Goal: Task Accomplishment & Management: Manage account settings

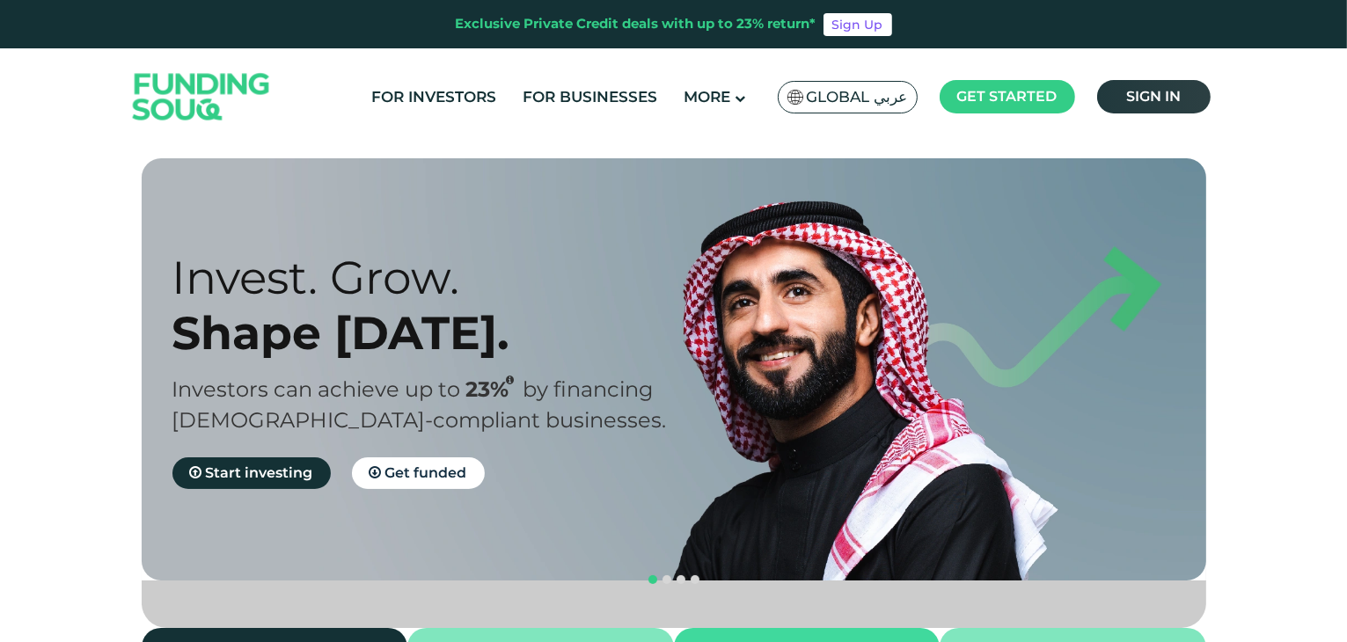
click at [1160, 99] on span "Sign in" at bounding box center [1153, 96] width 55 height 17
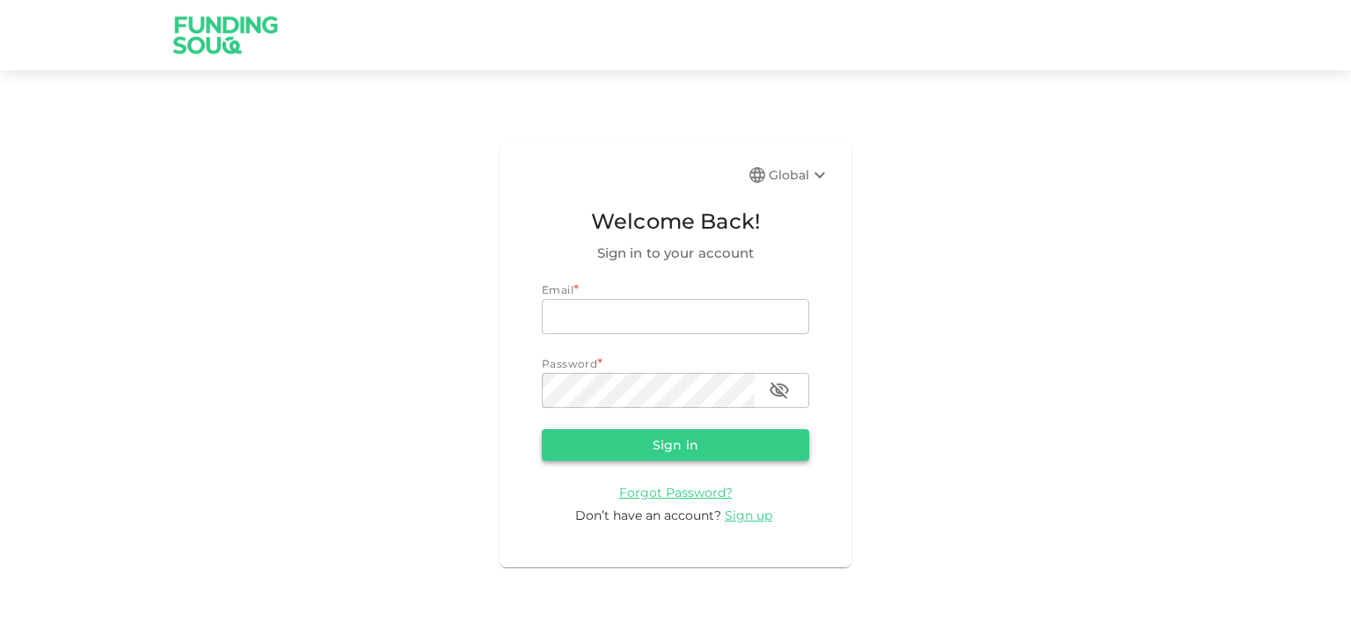
type input "[EMAIL_ADDRESS][DOMAIN_NAME]"
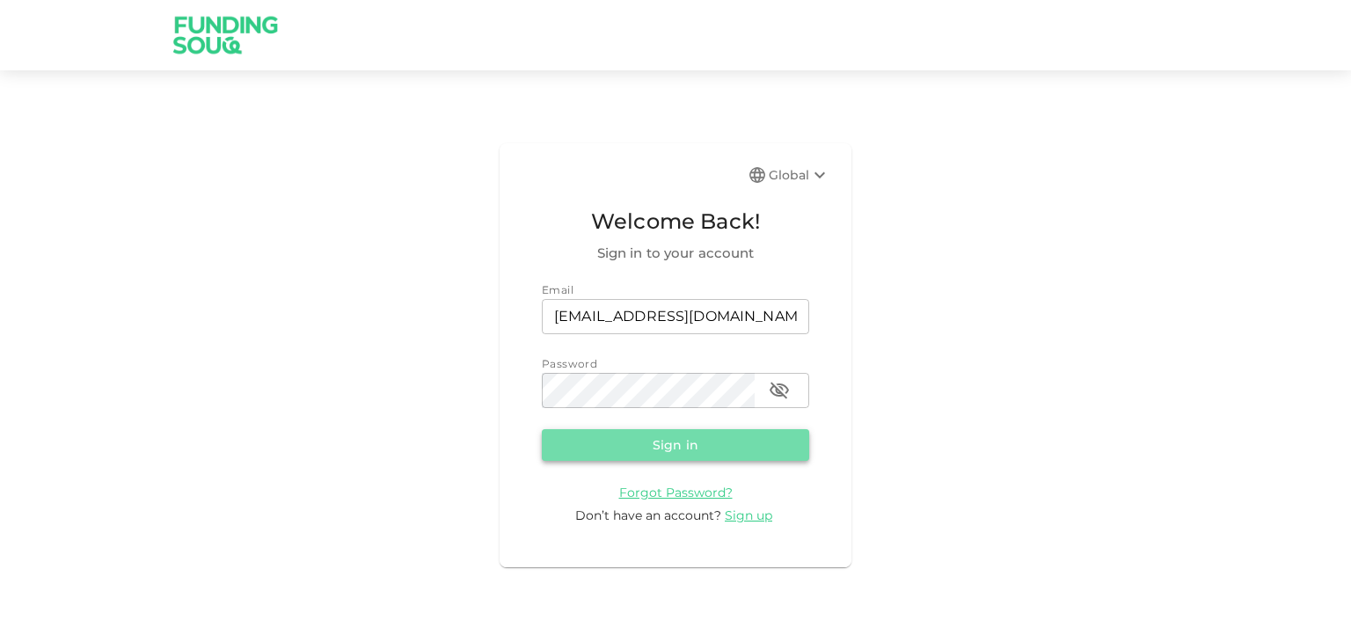
click at [685, 433] on button "Sign in" at bounding box center [675, 445] width 267 height 32
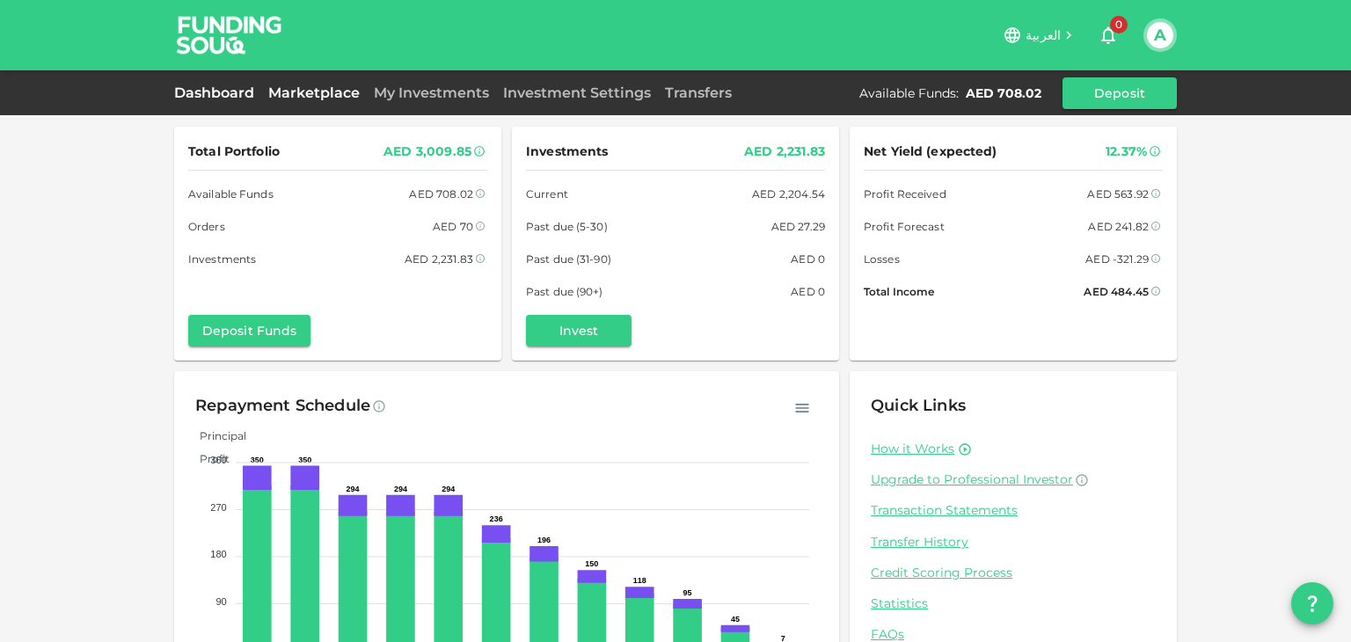
click at [314, 96] on link "Marketplace" at bounding box center [314, 92] width 106 height 17
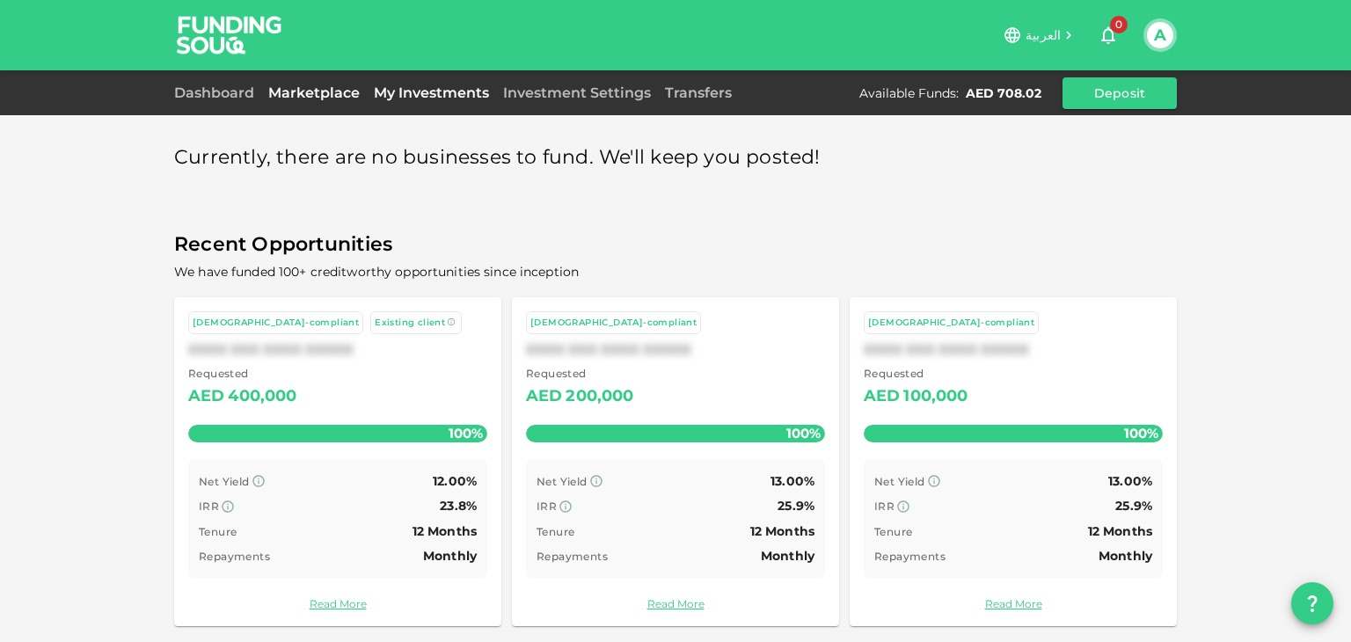
click at [413, 94] on link "My Investments" at bounding box center [431, 92] width 129 height 17
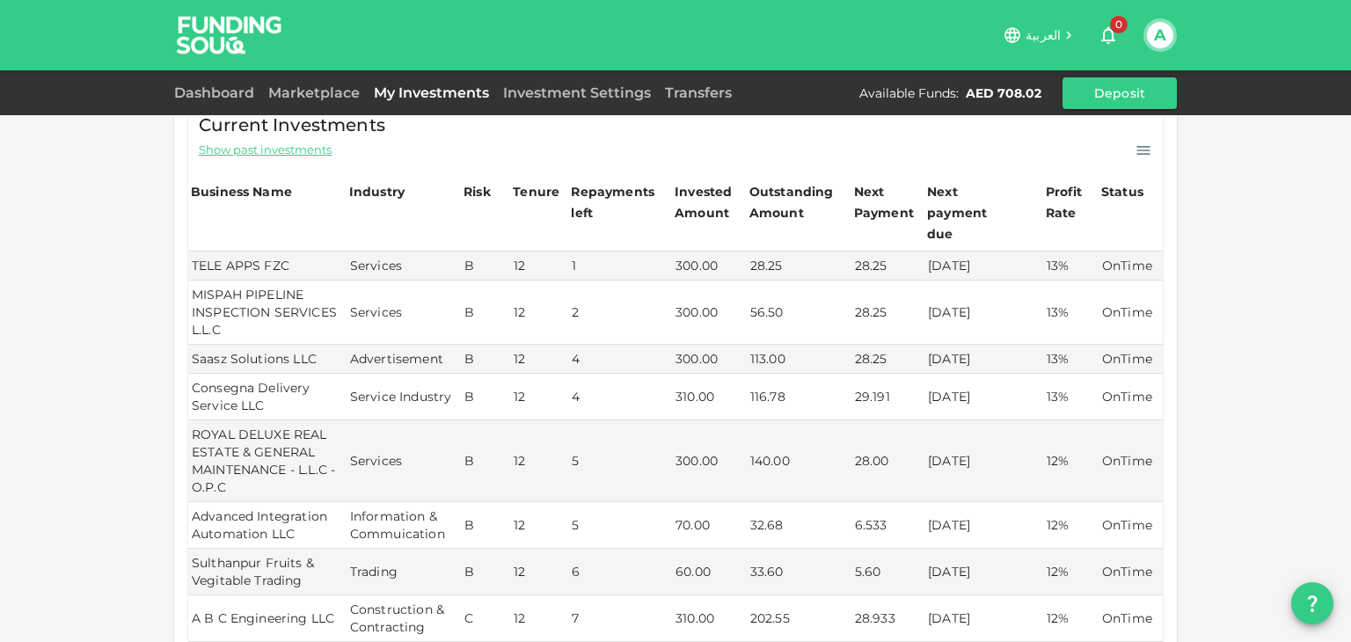
scroll to position [120, 0]
